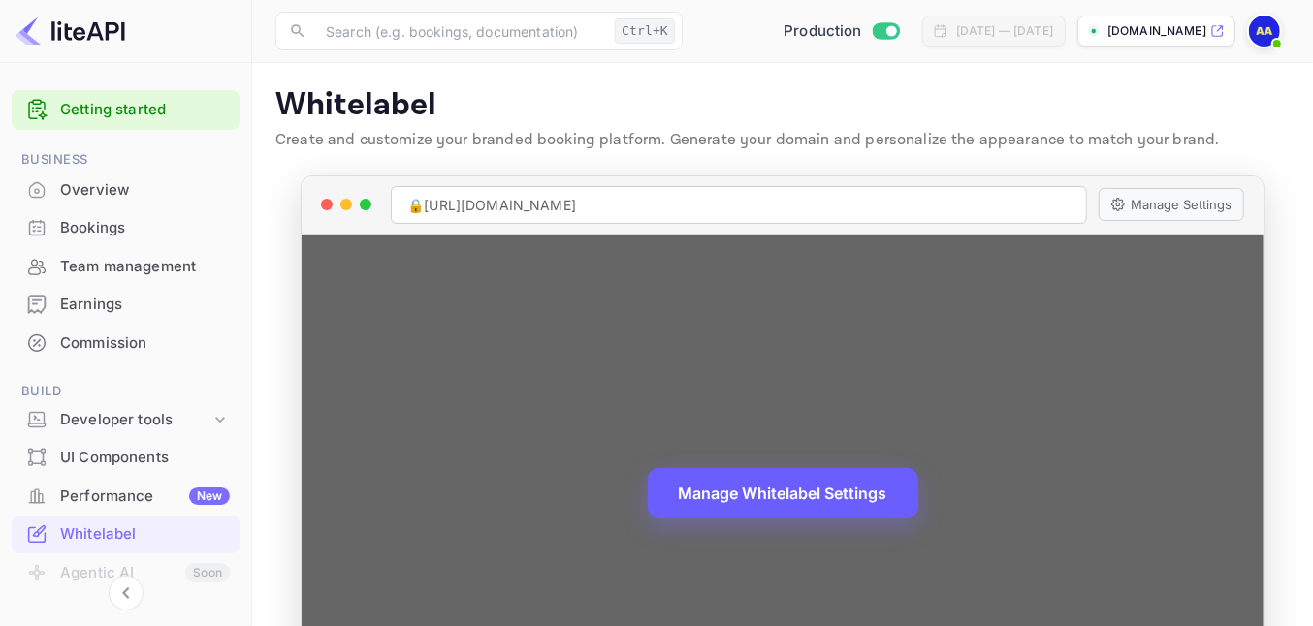
scroll to position [242, 0]
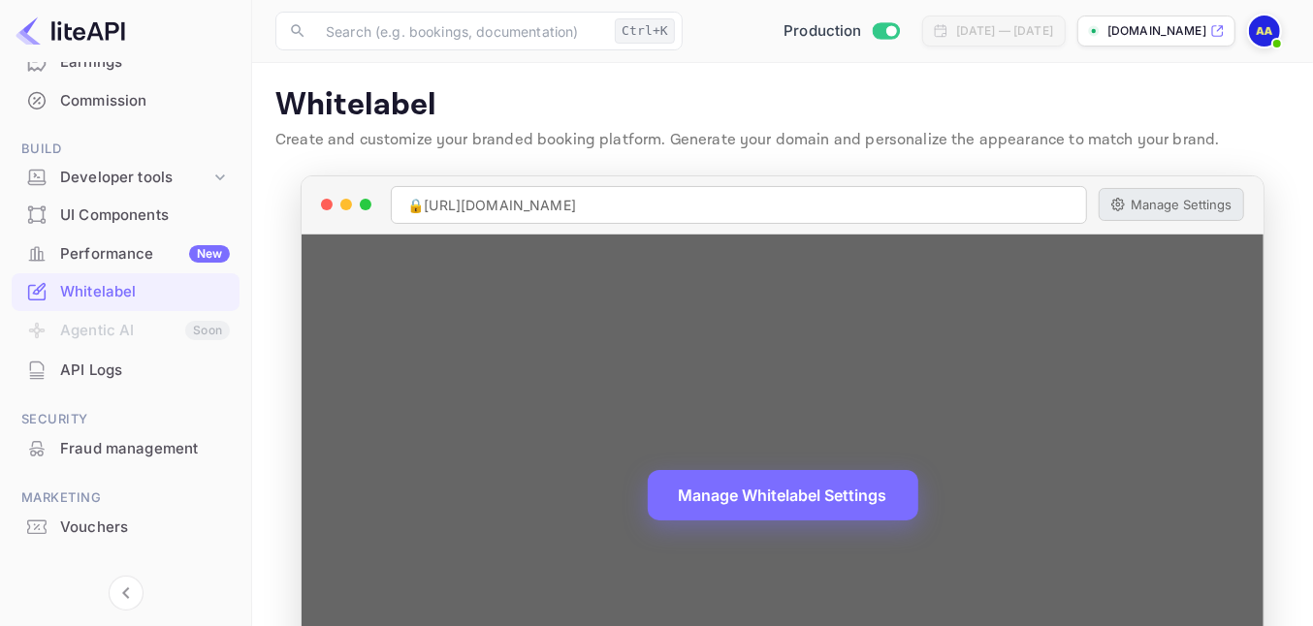
click at [1154, 202] on button "Manage Settings" at bounding box center [1171, 204] width 145 height 33
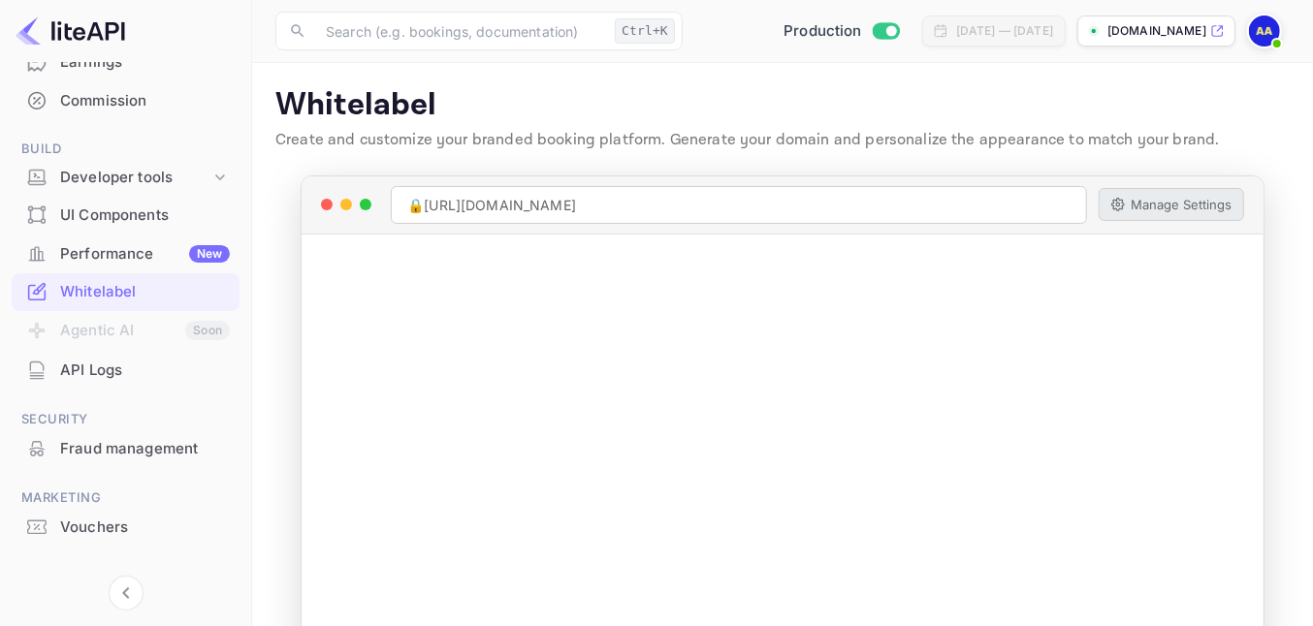
scroll to position [0, 0]
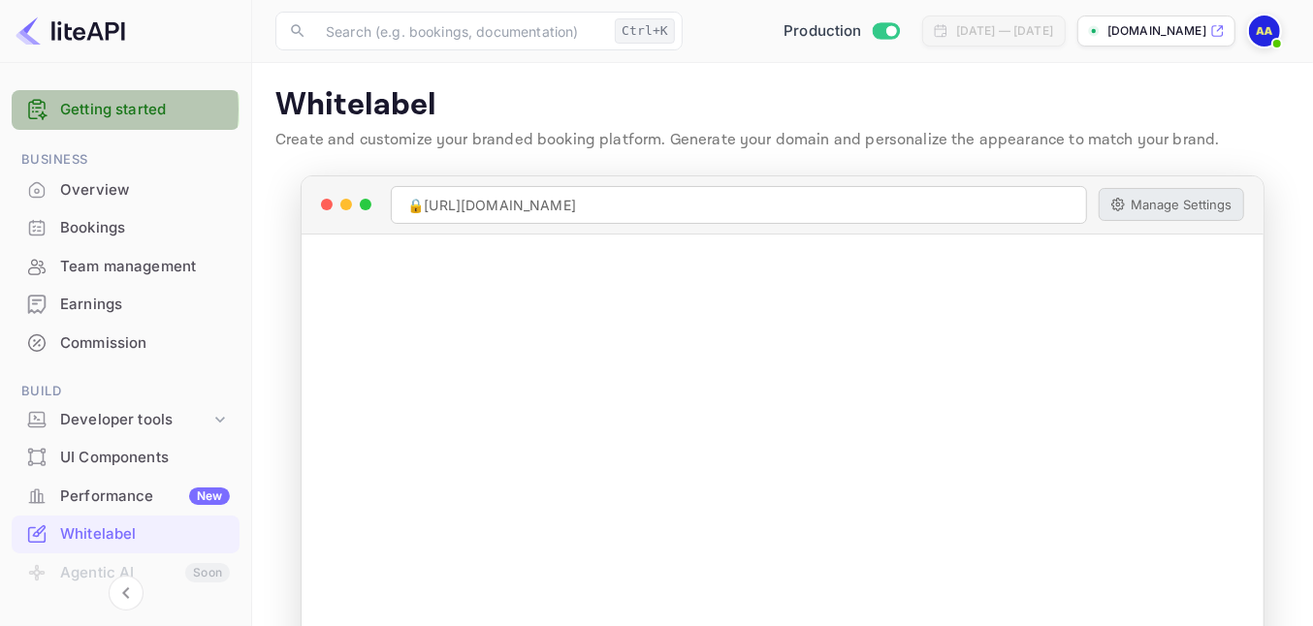
click at [60, 110] on link "Getting started" at bounding box center [145, 110] width 170 height 22
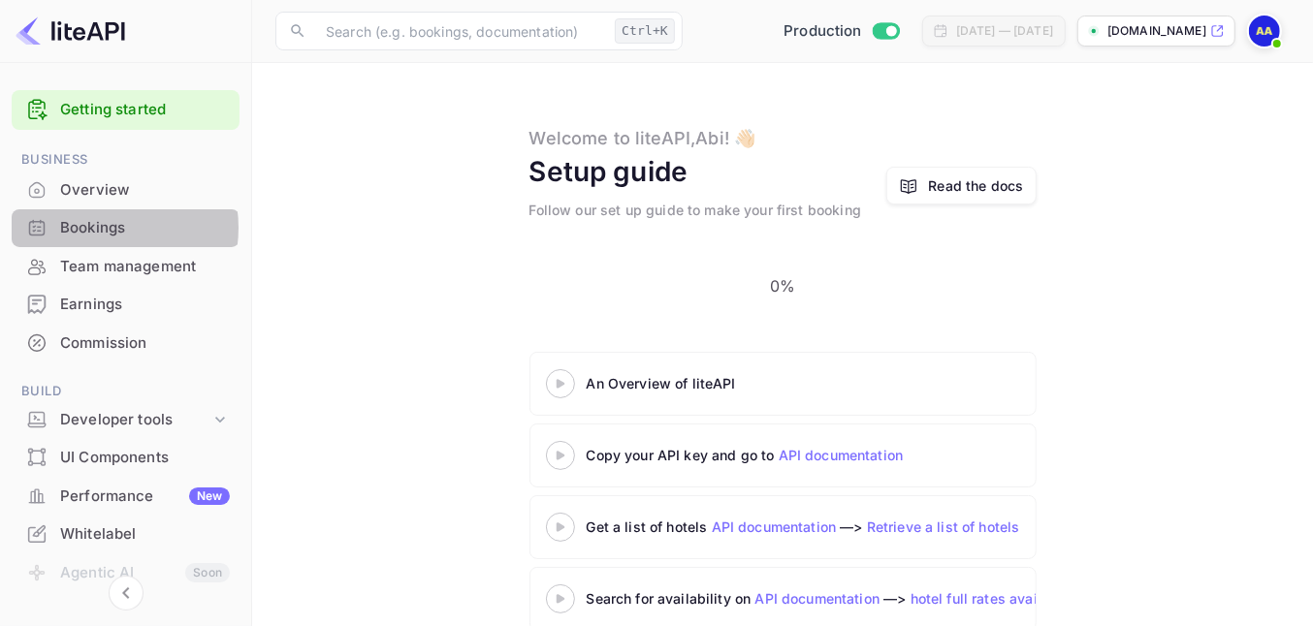
click at [94, 228] on div "Bookings" at bounding box center [145, 228] width 170 height 22
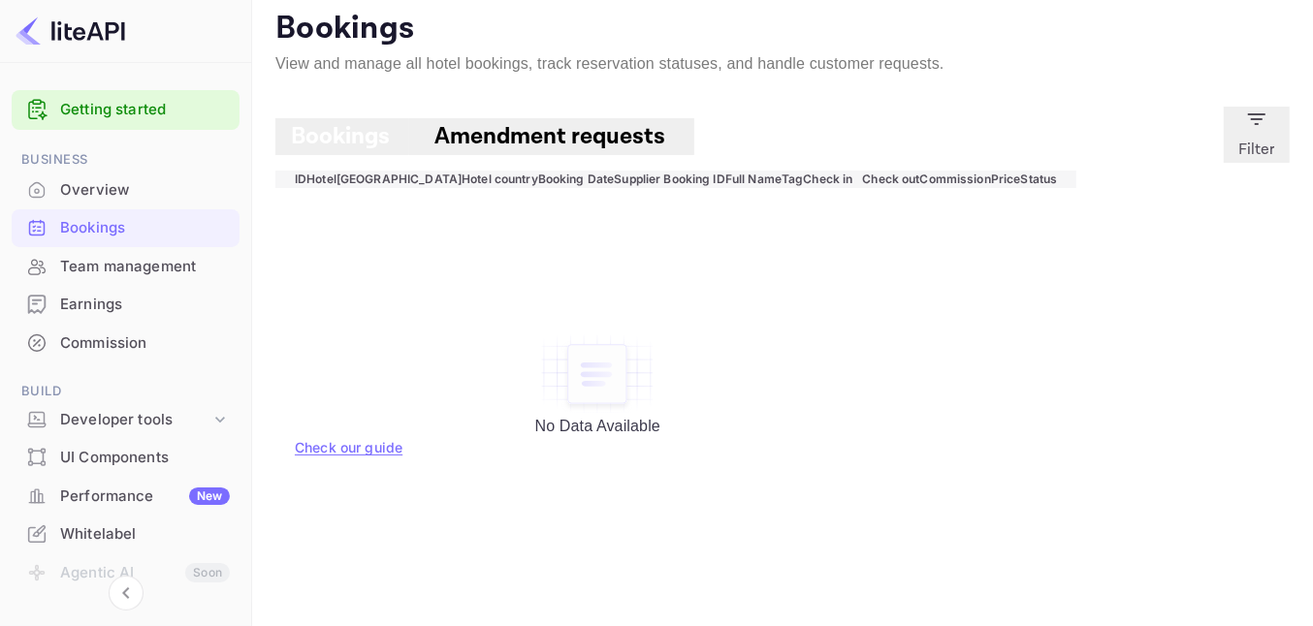
scroll to position [152, 0]
click at [99, 496] on div "Performance New" at bounding box center [145, 497] width 170 height 22
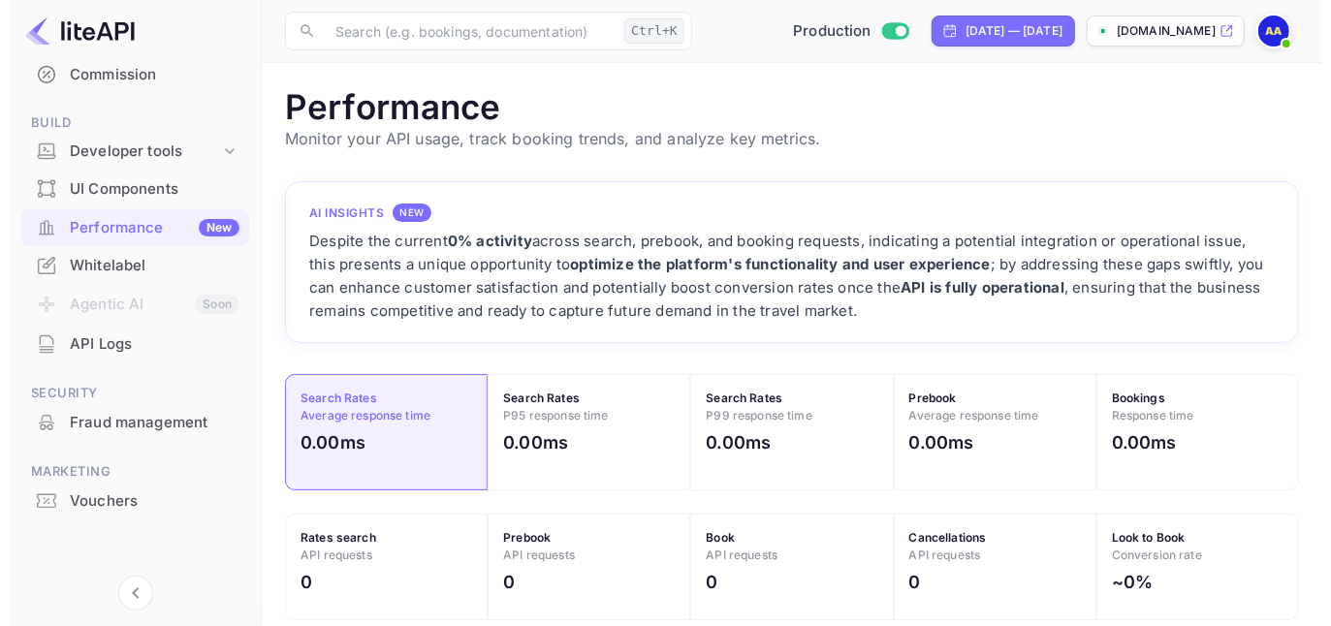
scroll to position [481, 996]
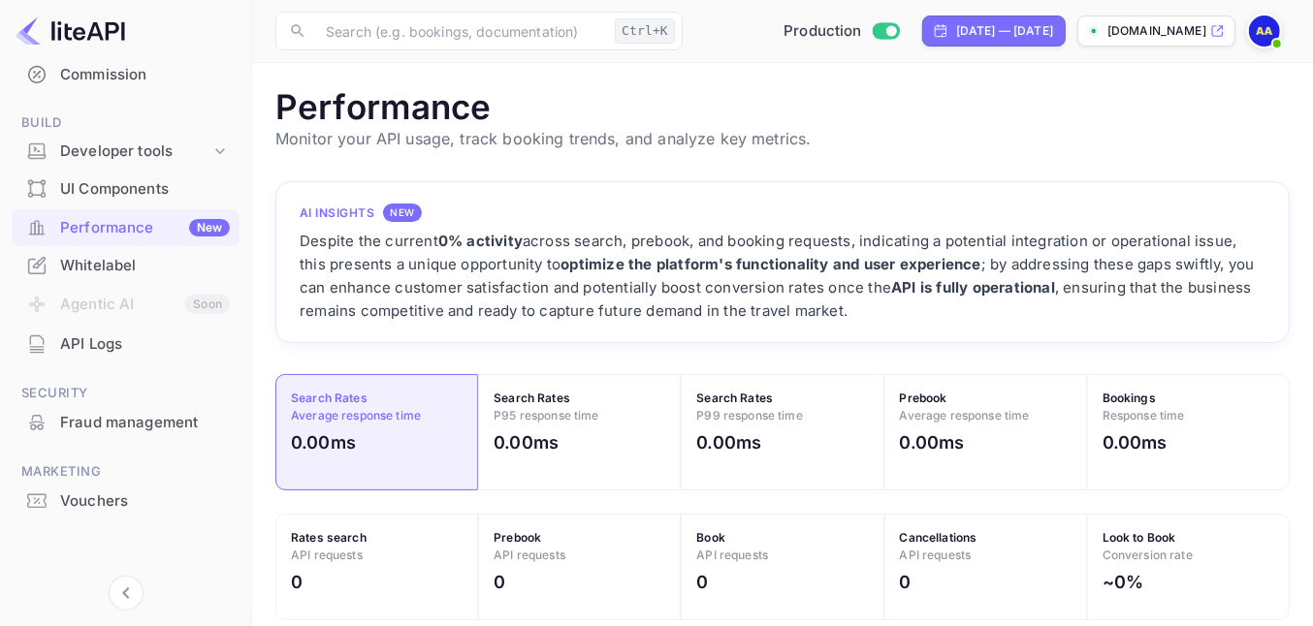
click at [1131, 29] on p "[DOMAIN_NAME]" at bounding box center [1156, 30] width 99 height 17
click at [1267, 36] on img at bounding box center [1264, 31] width 31 height 31
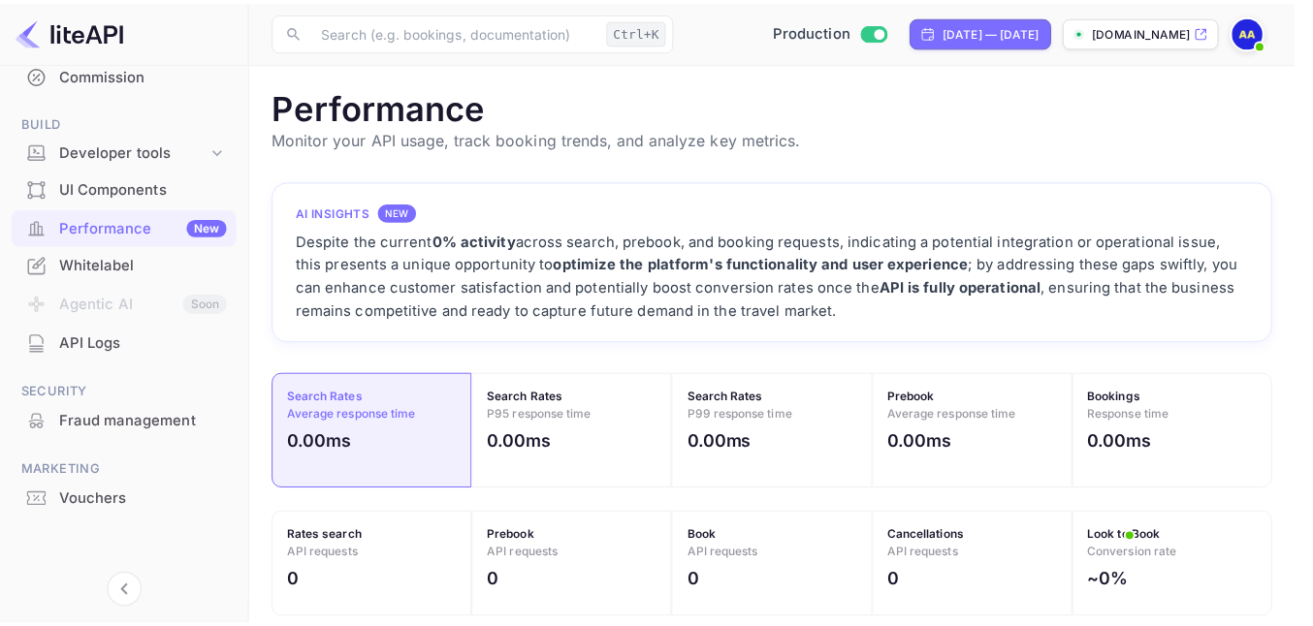
scroll to position [481, 996]
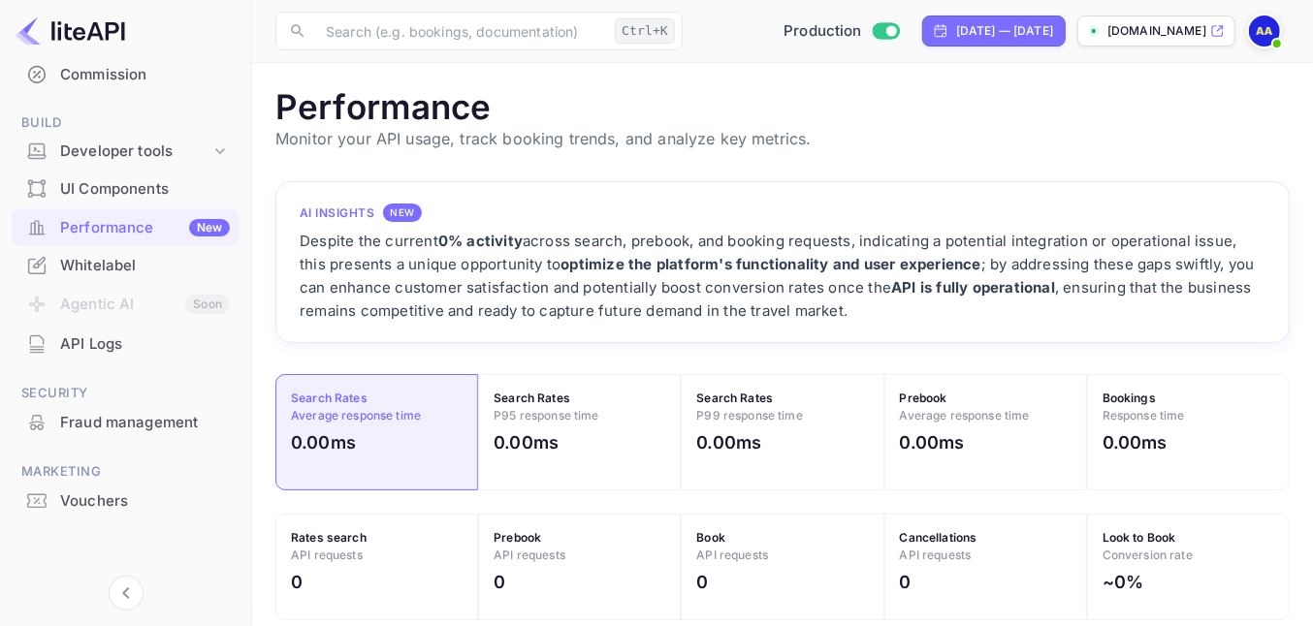
click at [84, 32] on img at bounding box center [71, 31] width 110 height 31
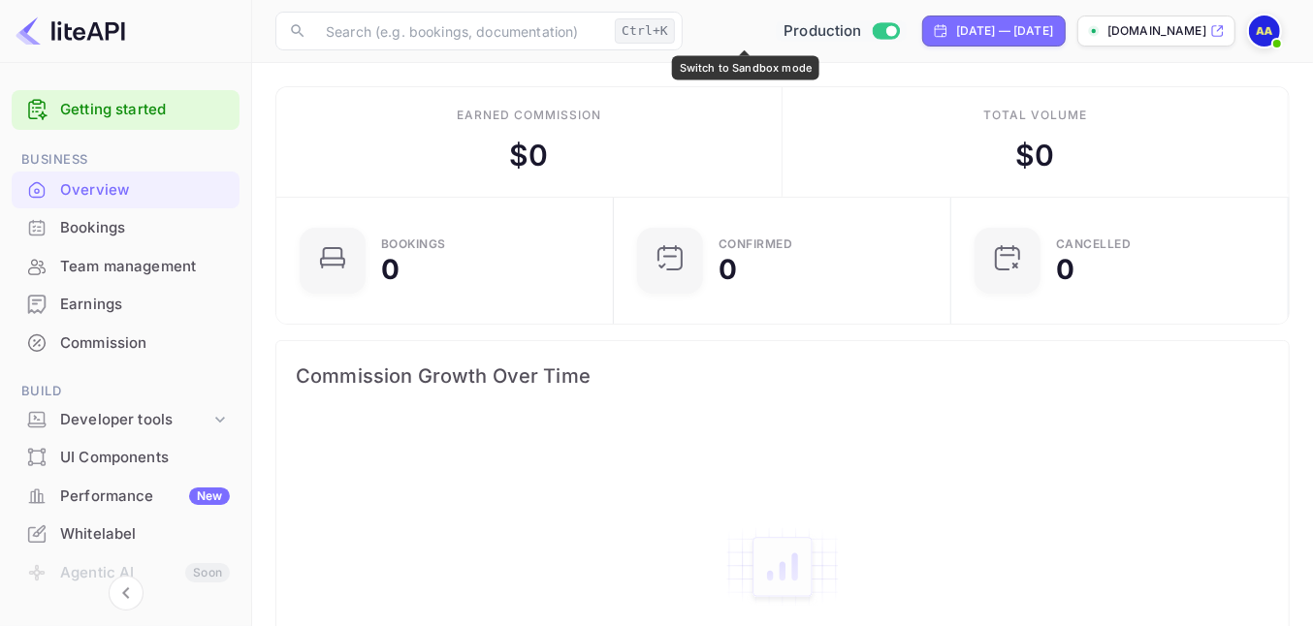
click at [872, 27] on input "Switch to Sandbox mode" at bounding box center [891, 30] width 39 height 13
checkbox input "false"
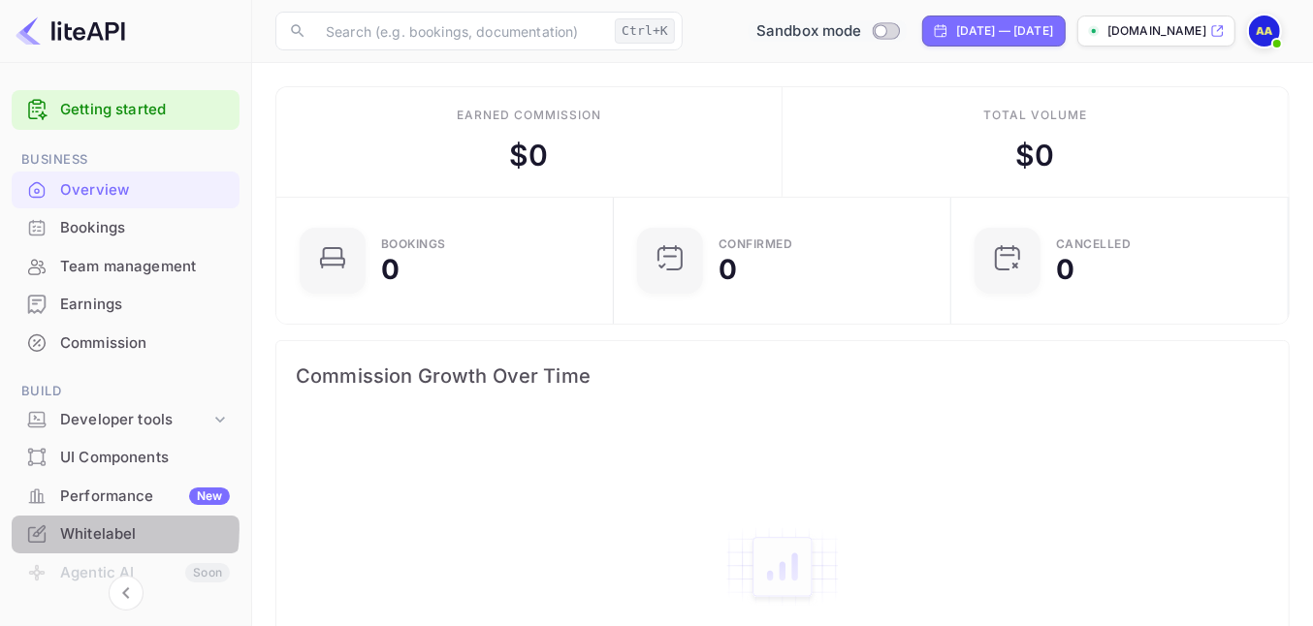
click at [80, 528] on div "Whitelabel" at bounding box center [145, 535] width 170 height 22
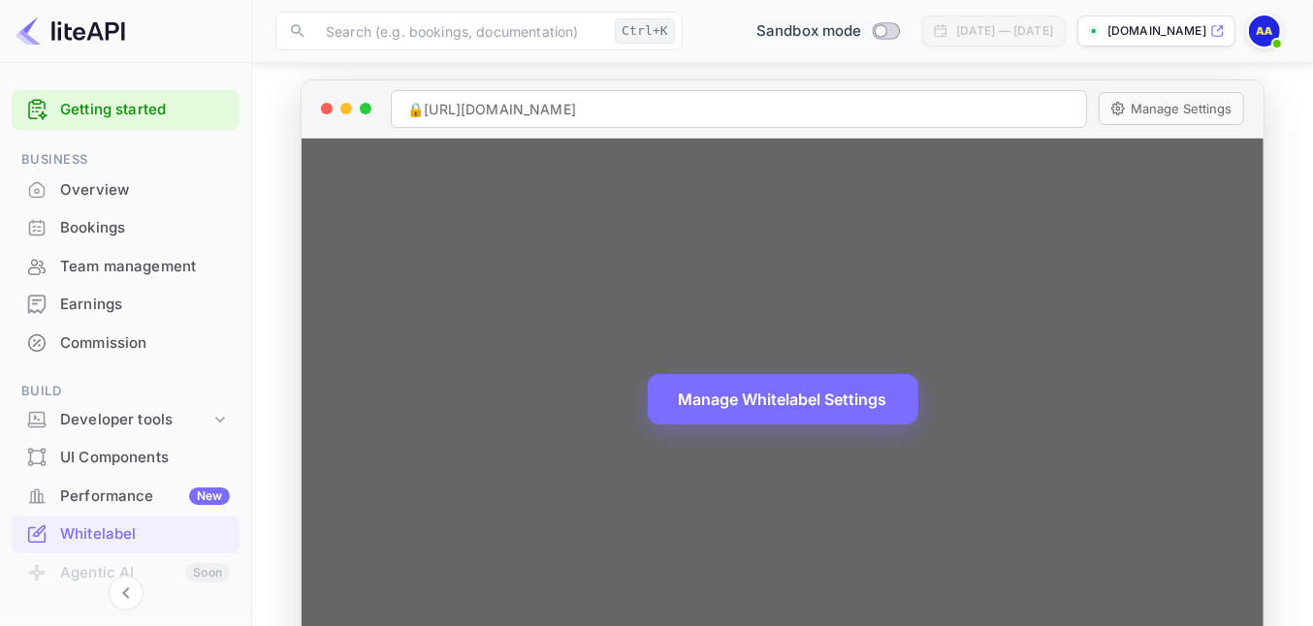
scroll to position [152, 0]
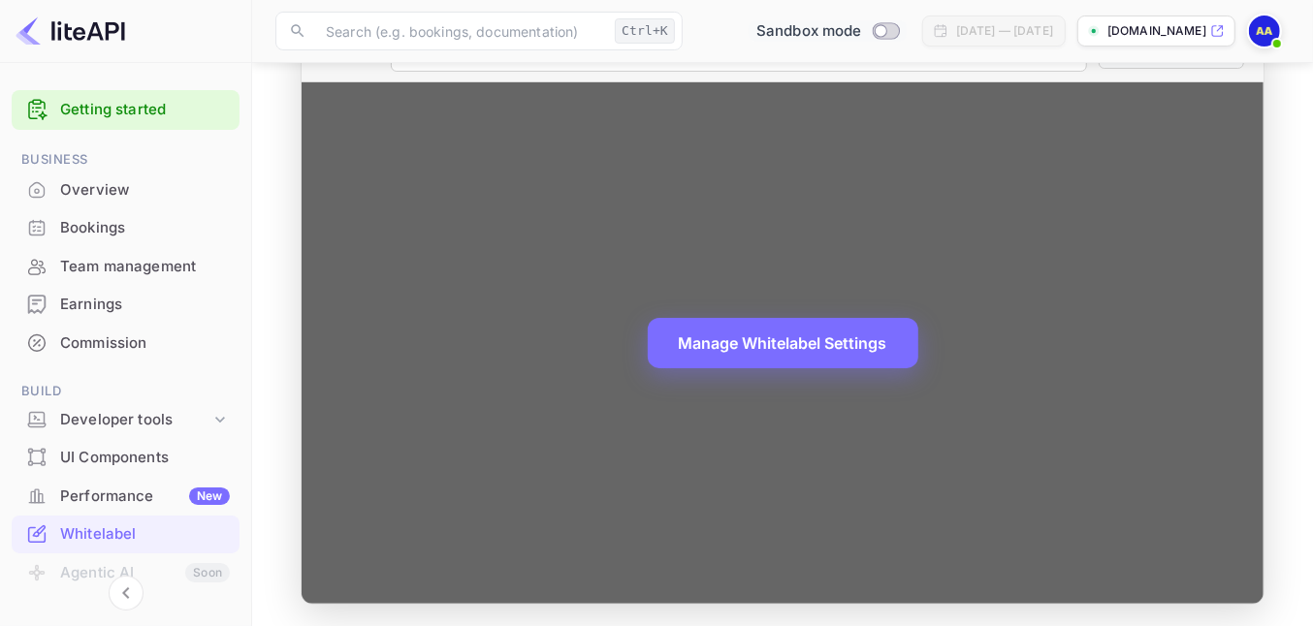
click at [867, 461] on div "Manage Whitelabel Settings" at bounding box center [783, 343] width 962 height 522
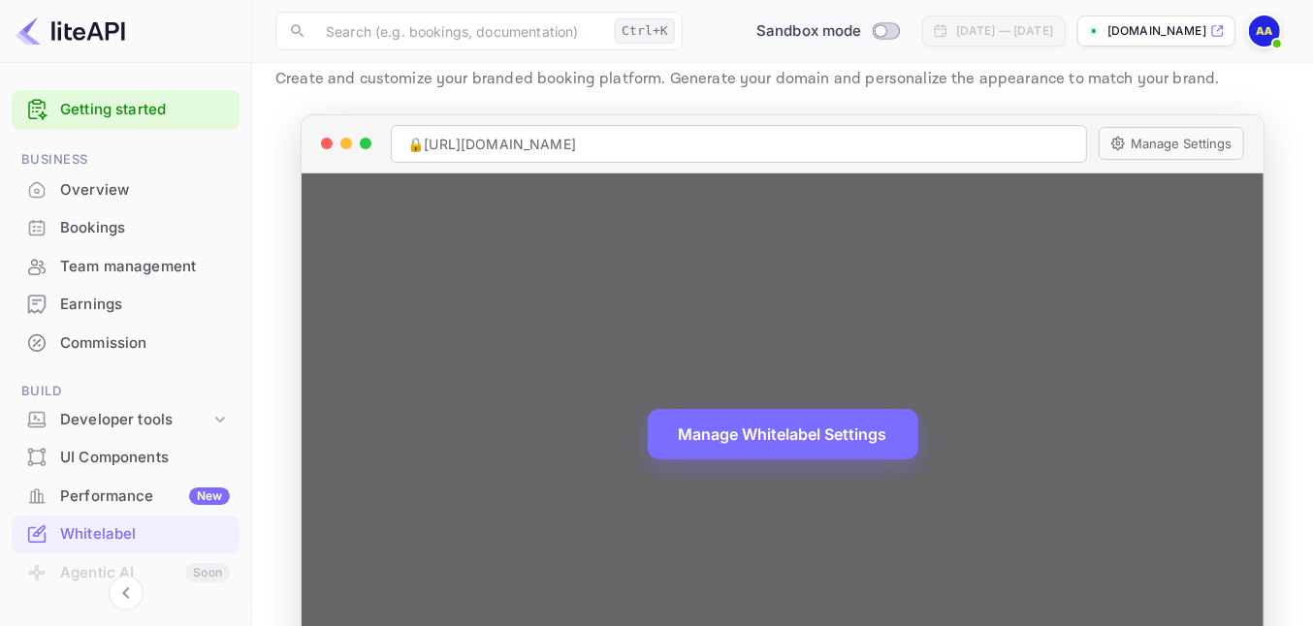
scroll to position [0, 0]
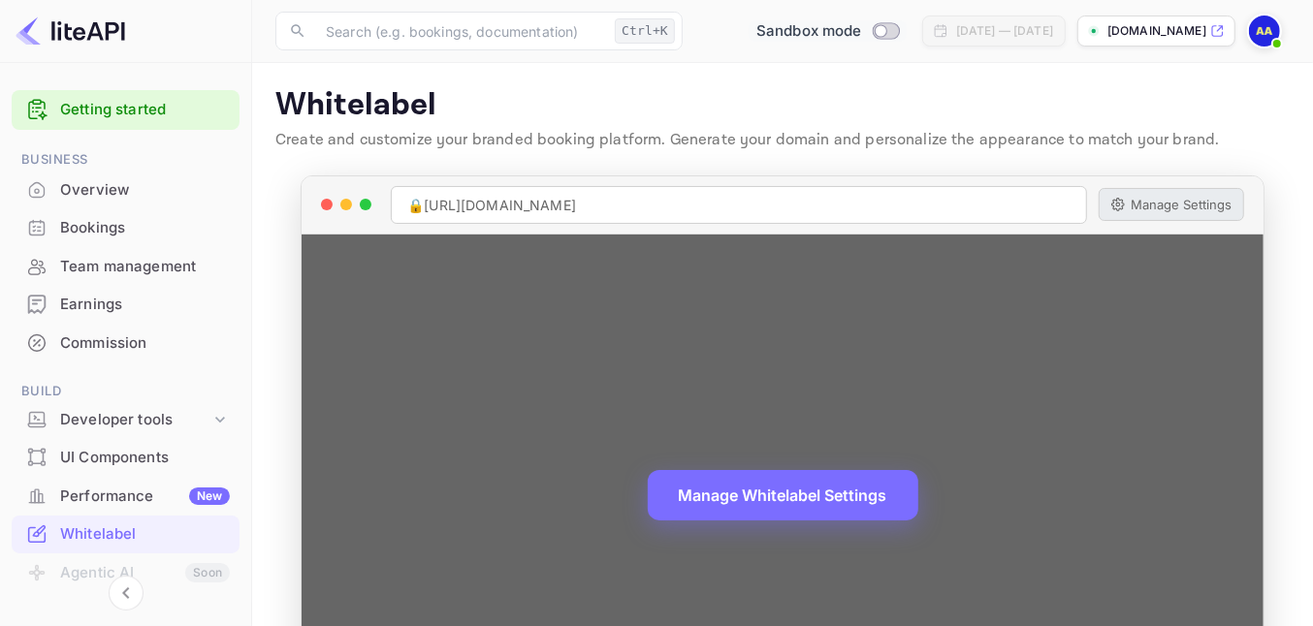
click at [1136, 189] on button "Manage Settings" at bounding box center [1171, 204] width 145 height 33
